Goal: Information Seeking & Learning: Learn about a topic

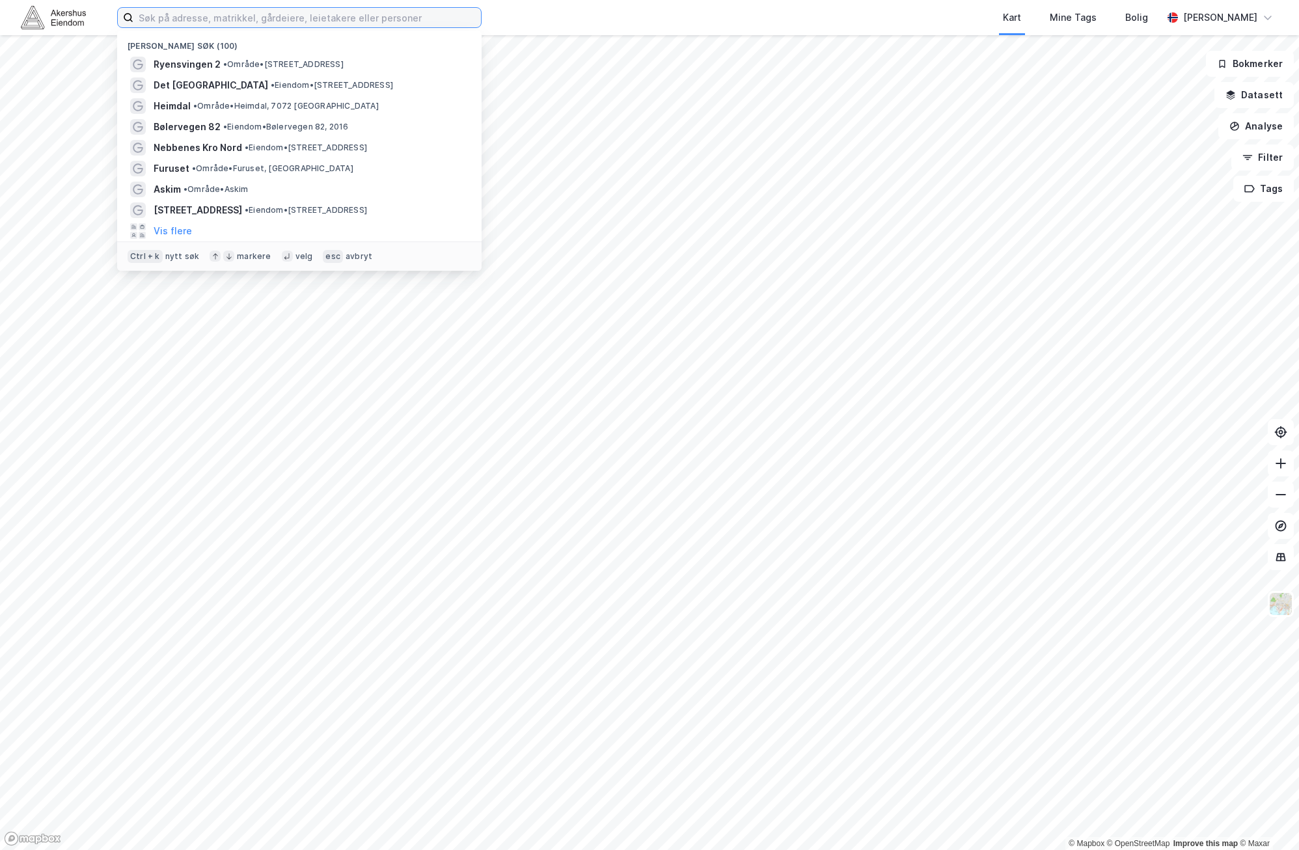
click at [193, 17] on input at bounding box center [307, 18] width 348 height 20
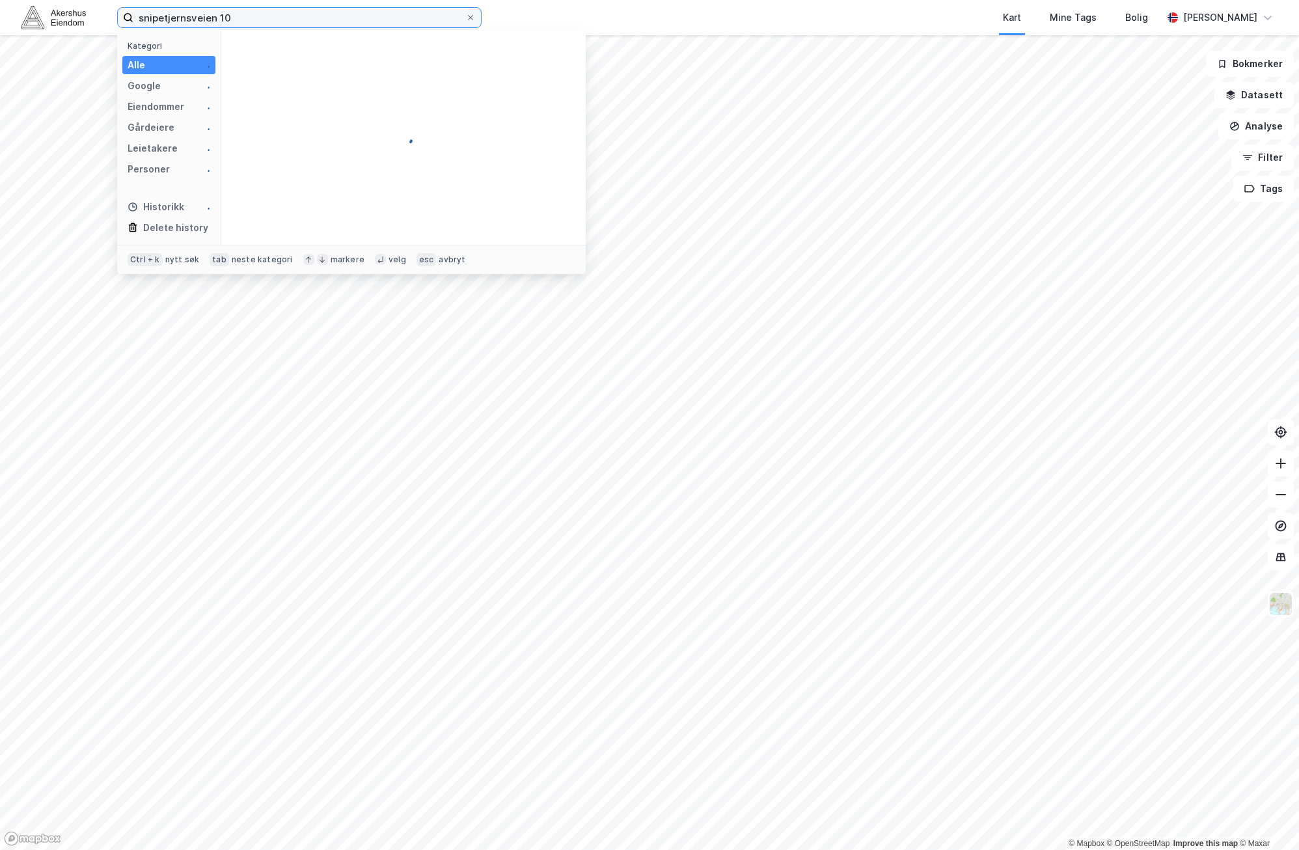
type input "snipetjernsveien 10"
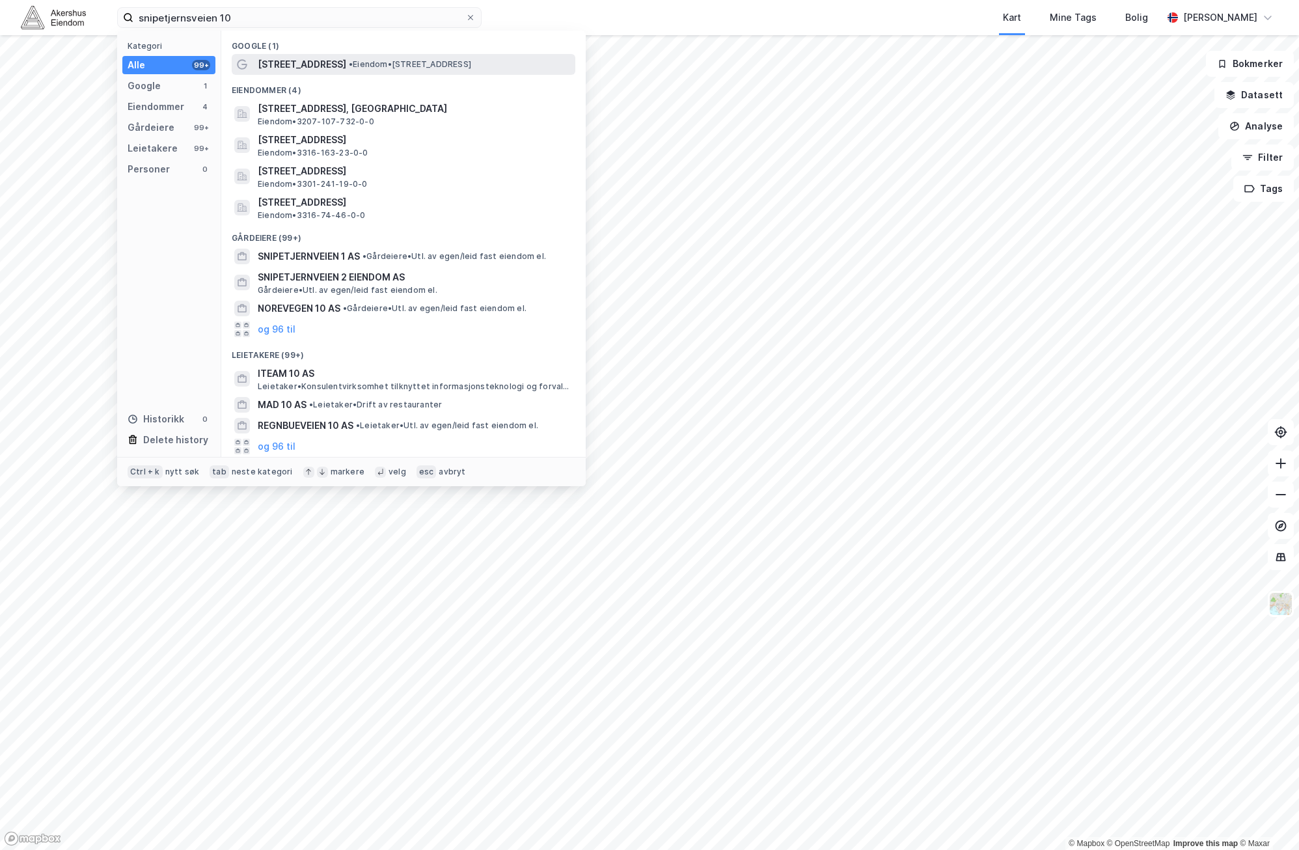
click at [353, 66] on span "• Eiendom • [STREET_ADDRESS]" at bounding box center [410, 64] width 122 height 10
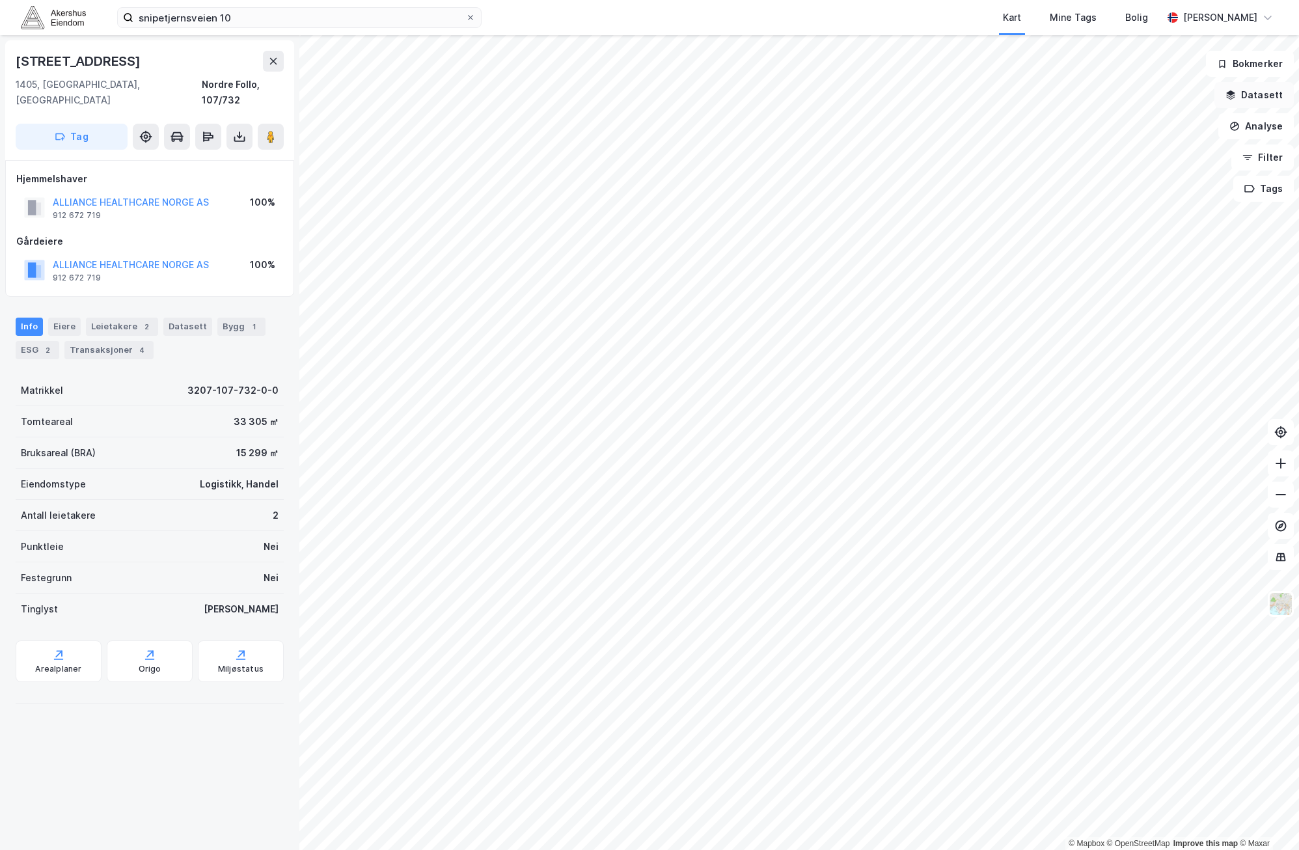
click at [1263, 96] on button "Datasett" at bounding box center [1253, 95] width 79 height 26
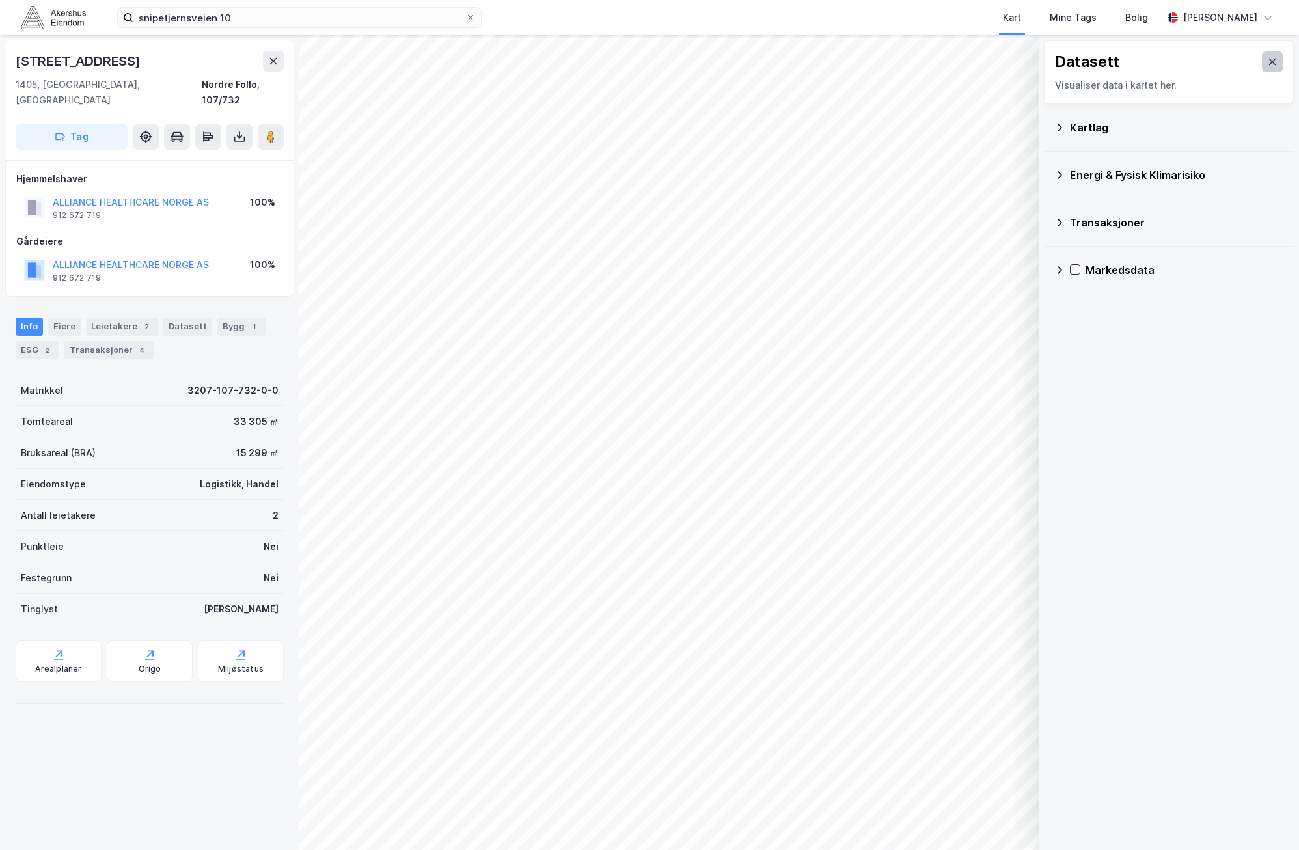
click at [1267, 57] on icon at bounding box center [1272, 62] width 10 height 10
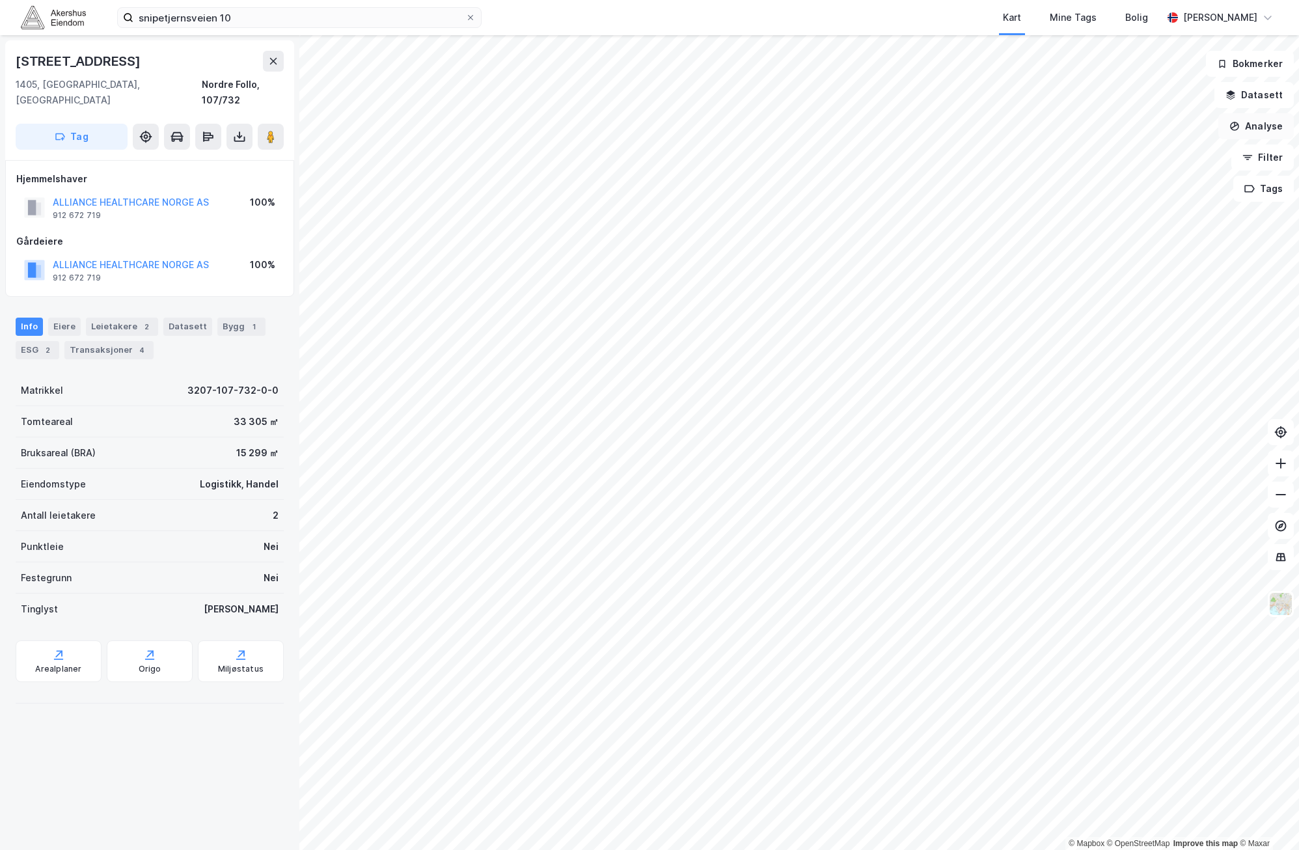
click at [1265, 128] on button "Analyse" at bounding box center [1255, 126] width 75 height 26
click at [1101, 153] on div "Tegn område" at bounding box center [1142, 153] width 113 height 11
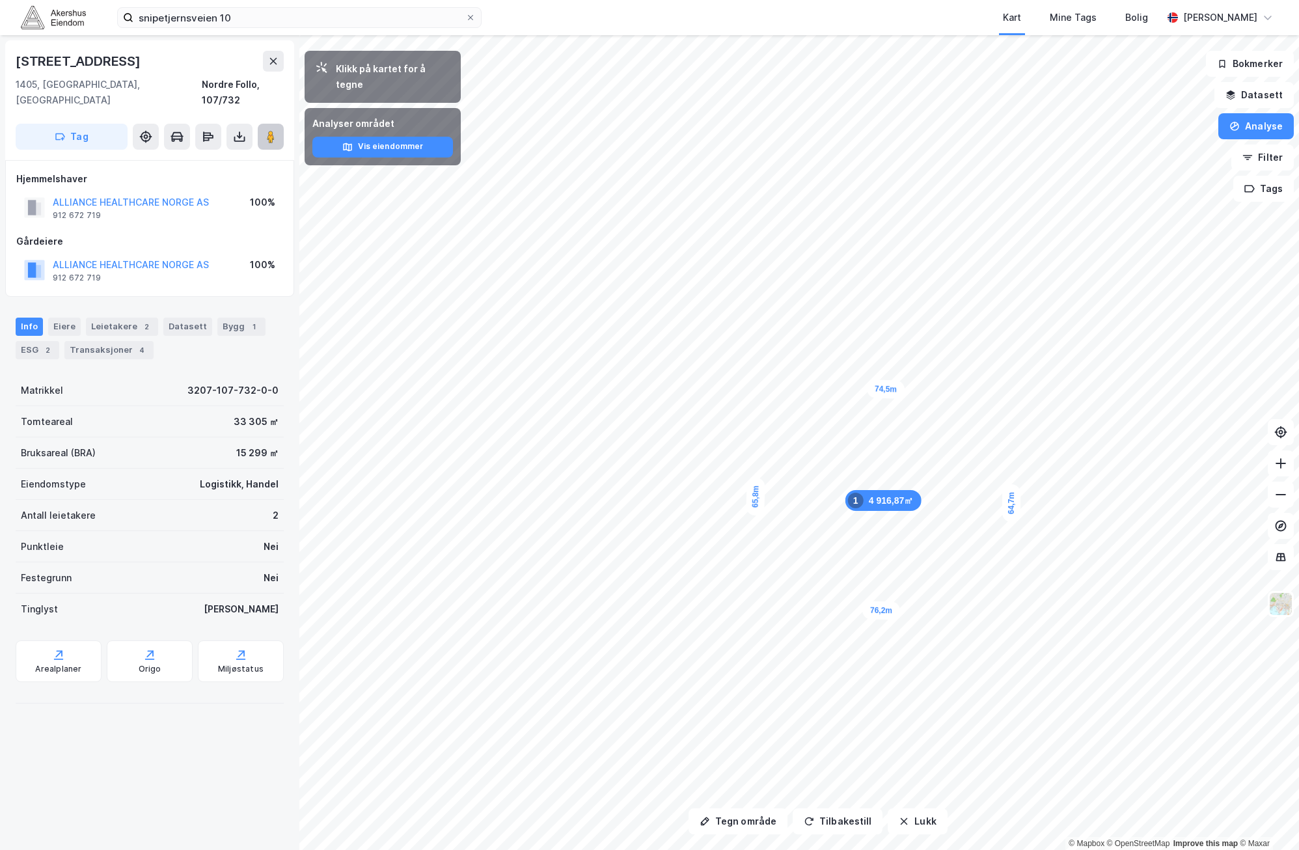
click at [276, 130] on icon at bounding box center [270, 136] width 13 height 13
